Goal: Transaction & Acquisition: Subscribe to service/newsletter

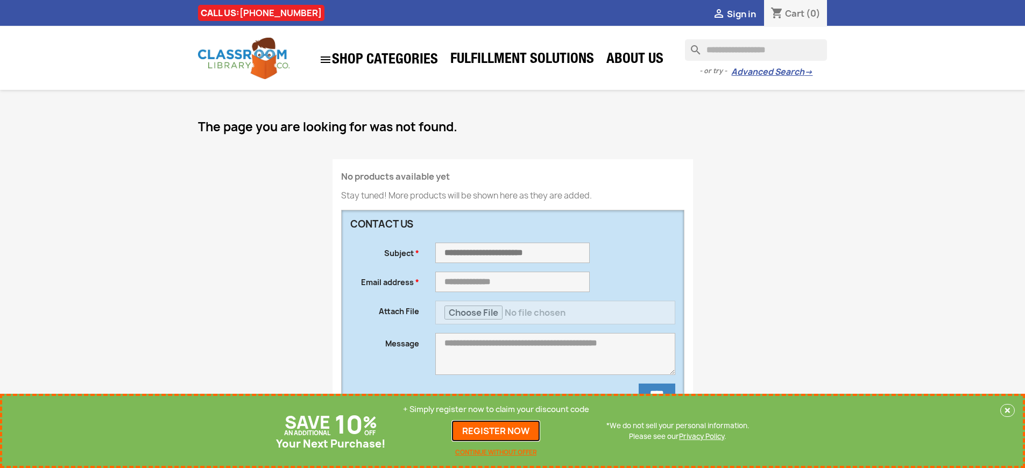
click at [496, 431] on link "REGISTER NOW" at bounding box center [495, 431] width 89 height 22
click at [496, 409] on p "+ Simply register now to claim your discount code" at bounding box center [496, 409] width 186 height 11
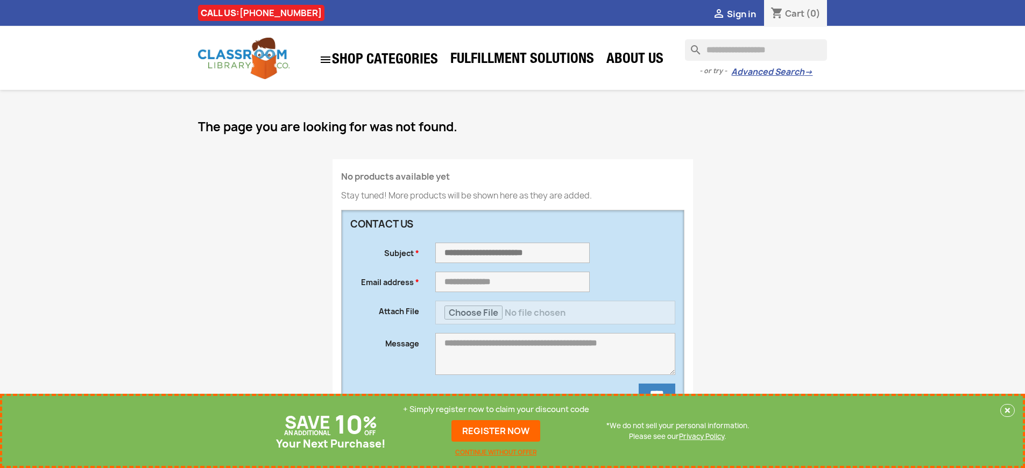
click at [496, 409] on p "+ Simply register now to claim your discount code" at bounding box center [496, 409] width 186 height 11
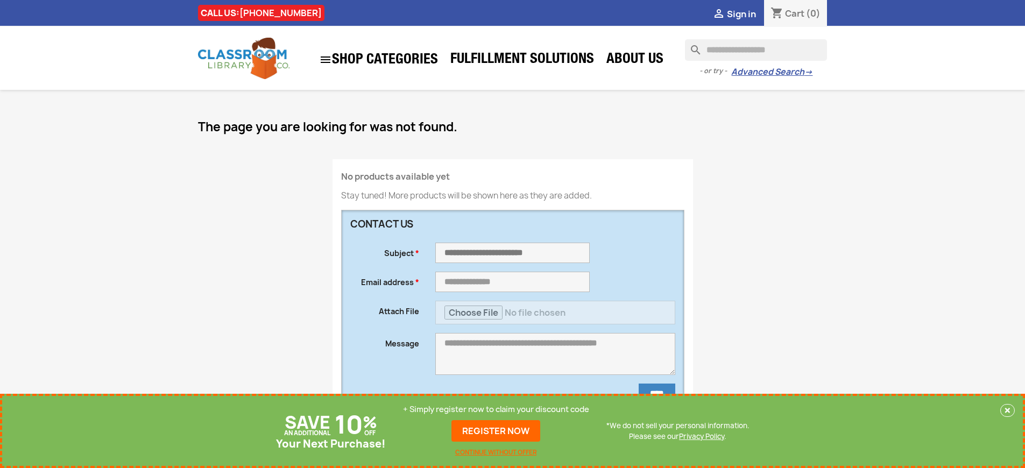
click at [496, 409] on p "+ Simply register now to claim your discount code" at bounding box center [496, 409] width 186 height 11
click at [496, 431] on link "REGISTER NOW" at bounding box center [495, 431] width 89 height 22
click at [496, 409] on p "+ Simply register now to claim your discount code" at bounding box center [496, 409] width 186 height 11
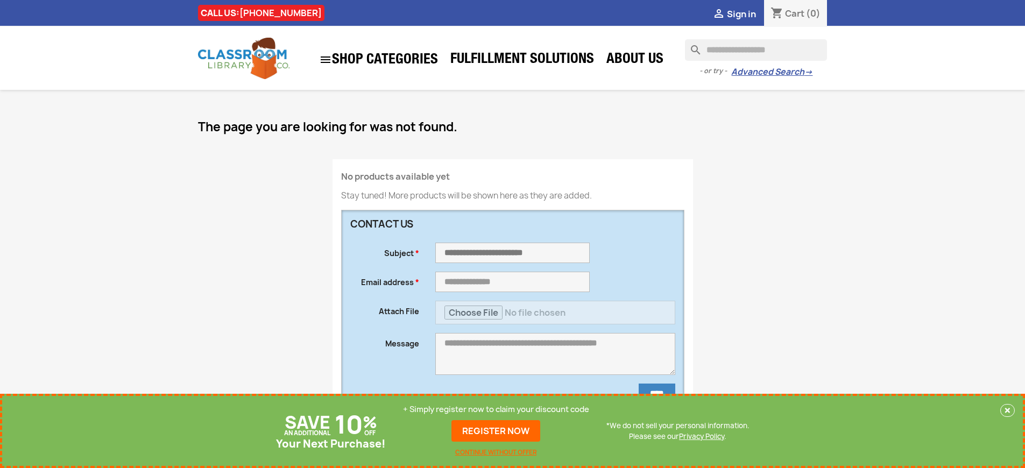
click at [496, 409] on p "+ Simply register now to claim your discount code" at bounding box center [496, 409] width 186 height 11
click at [496, 431] on link "REGISTER NOW" at bounding box center [495, 431] width 89 height 22
